Goal: Transaction & Acquisition: Purchase product/service

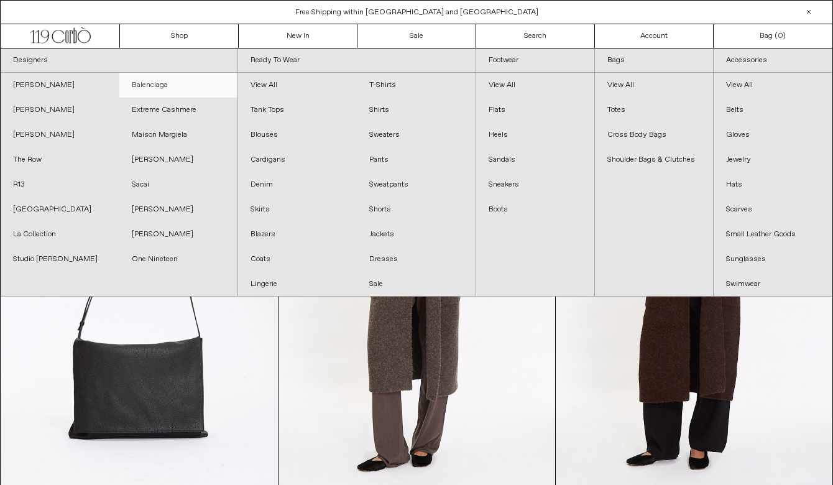
click at [149, 85] on link "Balenciaga" at bounding box center [178, 85] width 119 height 25
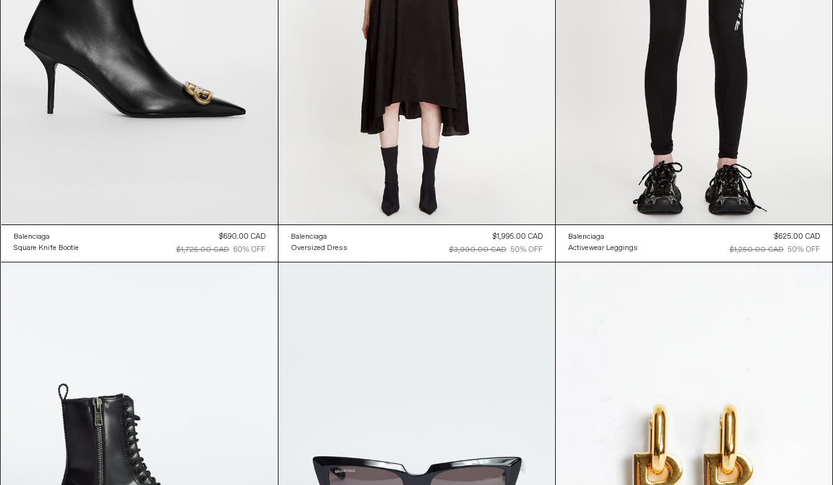
scroll to position [5699, 0]
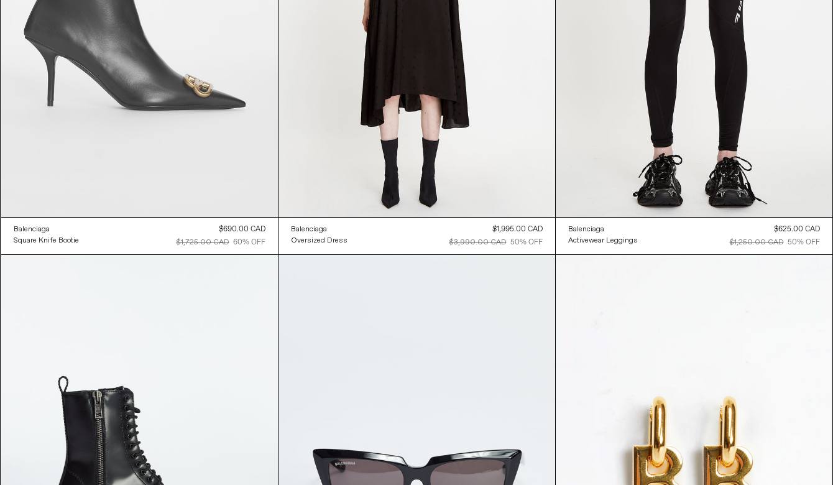
click at [198, 190] on at bounding box center [139, 9] width 277 height 415
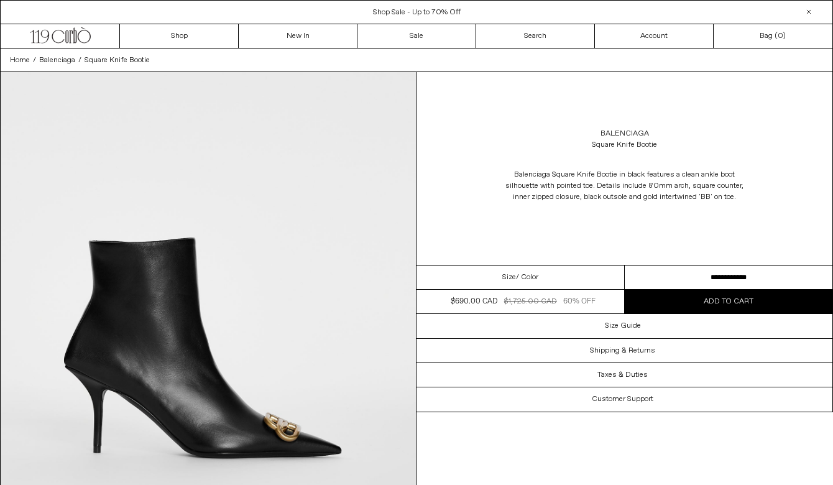
click at [712, 277] on select "**********" at bounding box center [729, 277] width 208 height 24
click at [433, 30] on link "Sale" at bounding box center [416, 36] width 119 height 24
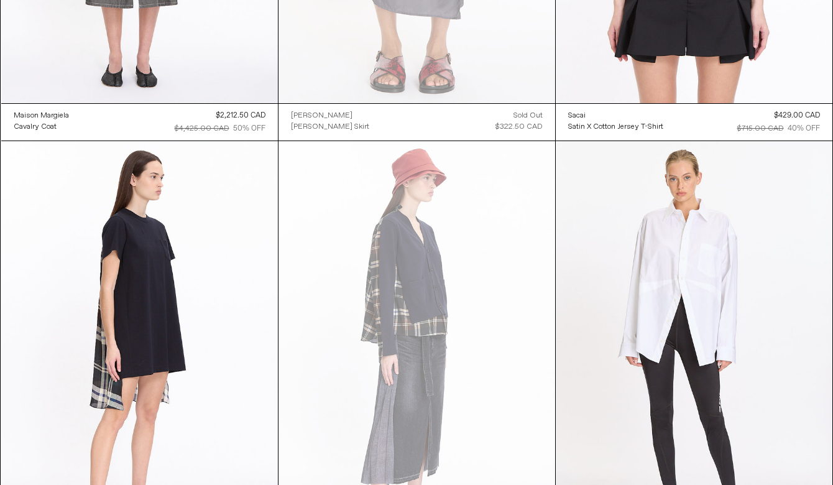
scroll to position [6507, 0]
